Goal: Use online tool/utility

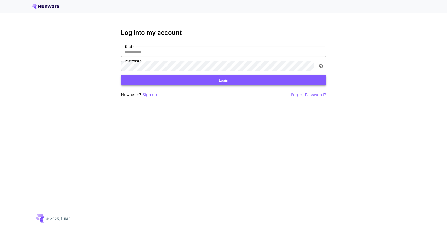
type input "**********"
click at [165, 78] on button "Login" at bounding box center [223, 80] width 205 height 11
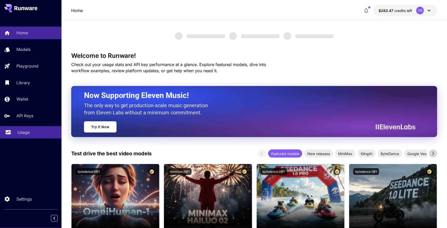
click at [32, 135] on div "Usage" at bounding box center [37, 132] width 40 height 6
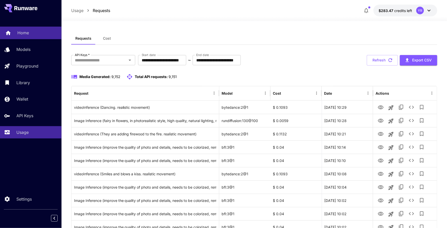
click at [29, 33] on div "Home" at bounding box center [37, 33] width 40 height 6
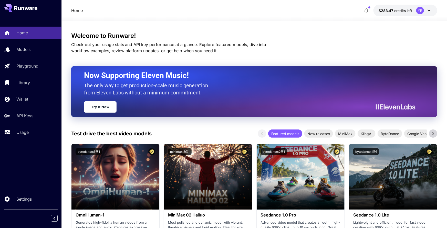
drag, startPoint x: 112, startPoint y: 105, endPoint x: 120, endPoint y: 103, distance: 7.8
click at [112, 105] on link "Try It Now" at bounding box center [100, 106] width 33 height 11
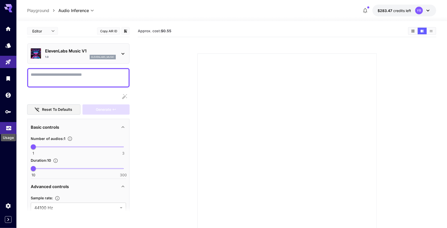
click at [8, 129] on icon "Usage" at bounding box center [9, 127] width 6 height 6
